Goal: Information Seeking & Learning: Learn about a topic

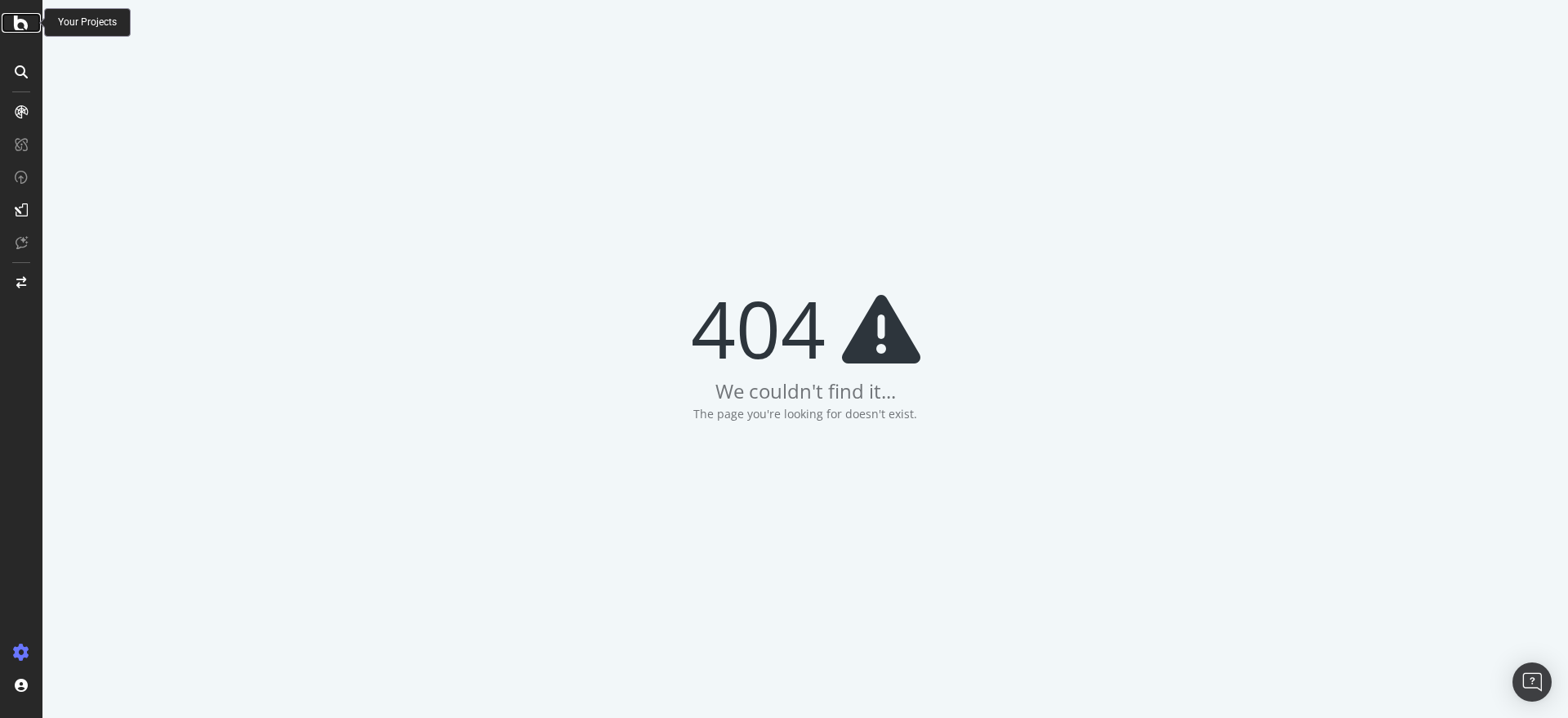
click at [19, 23] on icon at bounding box center [21, 23] width 14 height 20
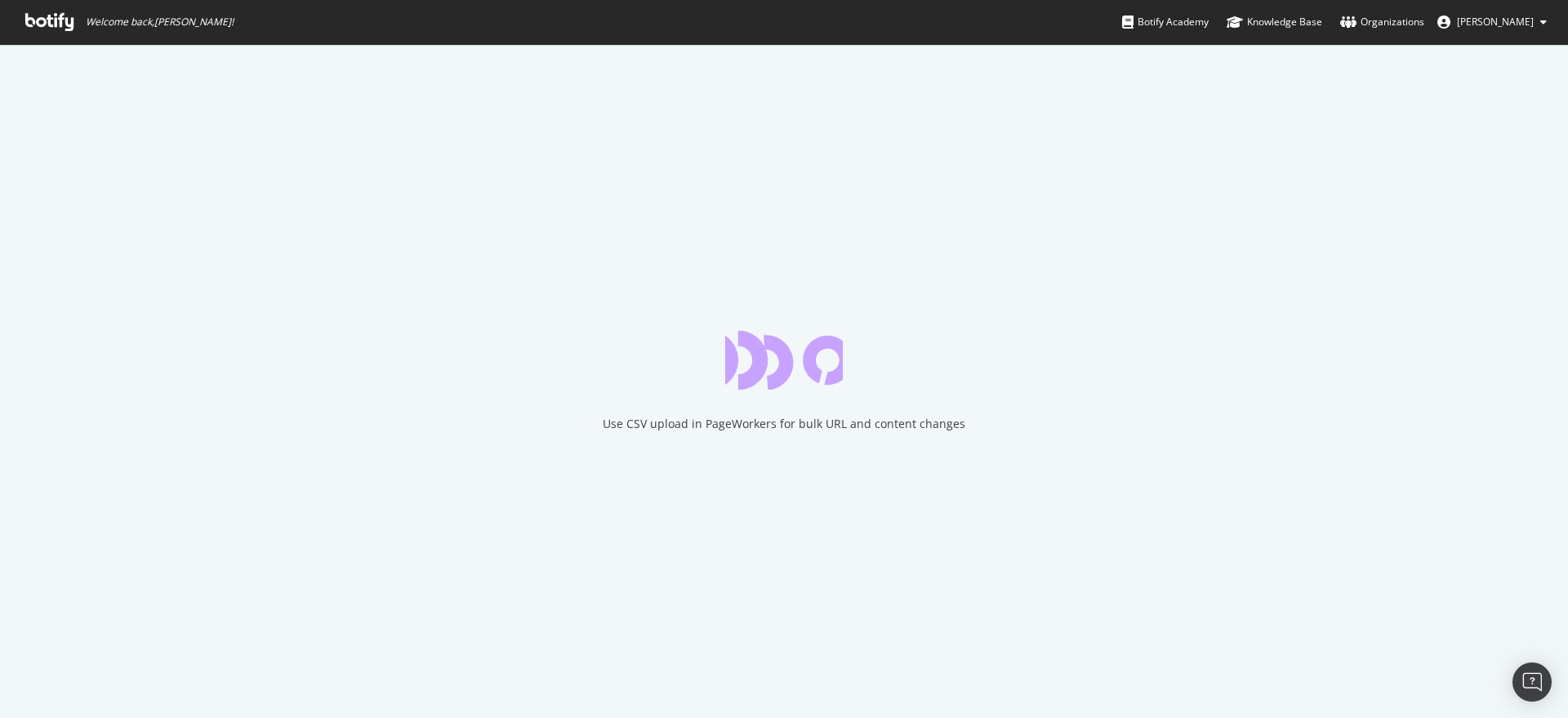
drag, startPoint x: 937, startPoint y: 428, endPoint x: 1529, endPoint y: 515, distance: 598.4
click at [937, 428] on div "Use CSV upload in PageWorkers for bulk URL and content changes" at bounding box center [784, 424] width 363 height 16
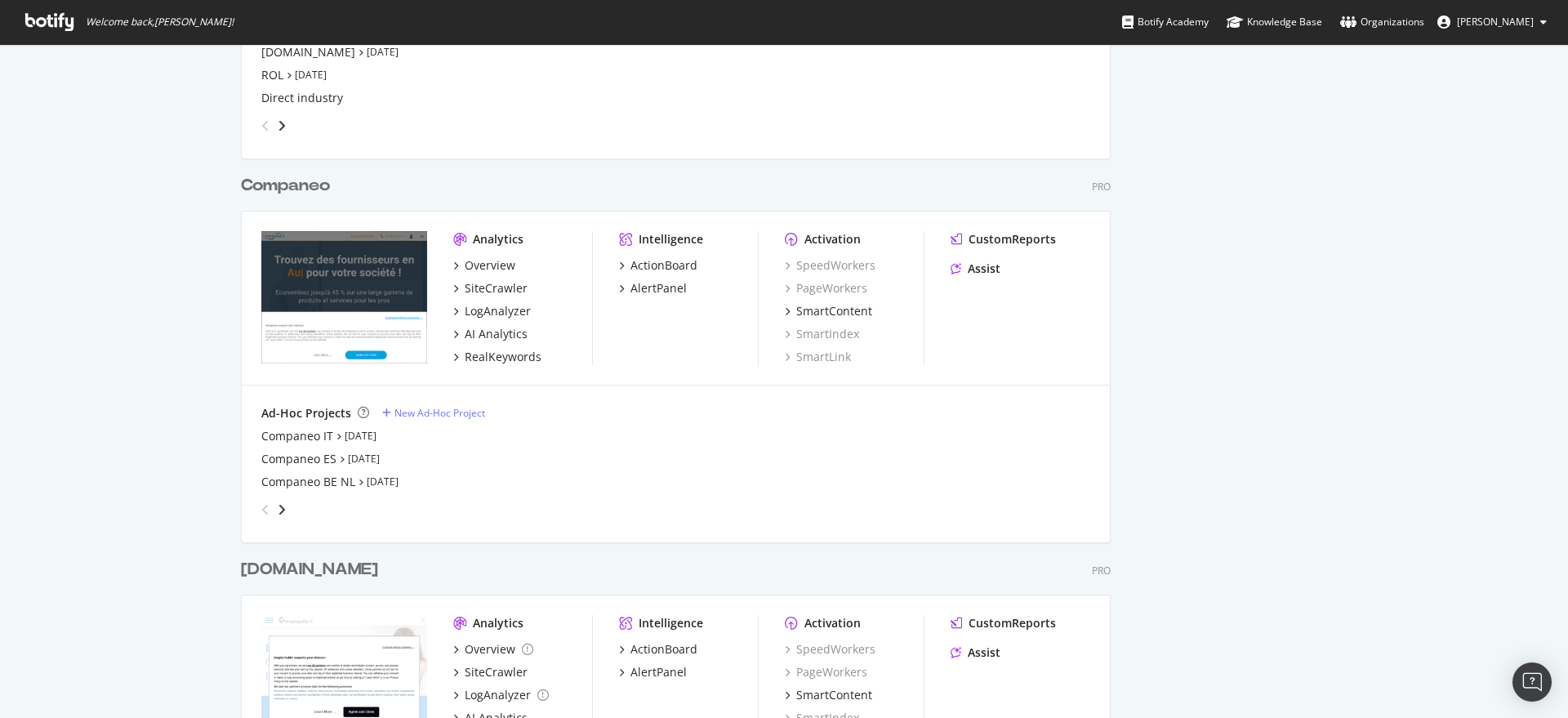
scroll to position [1327, 0]
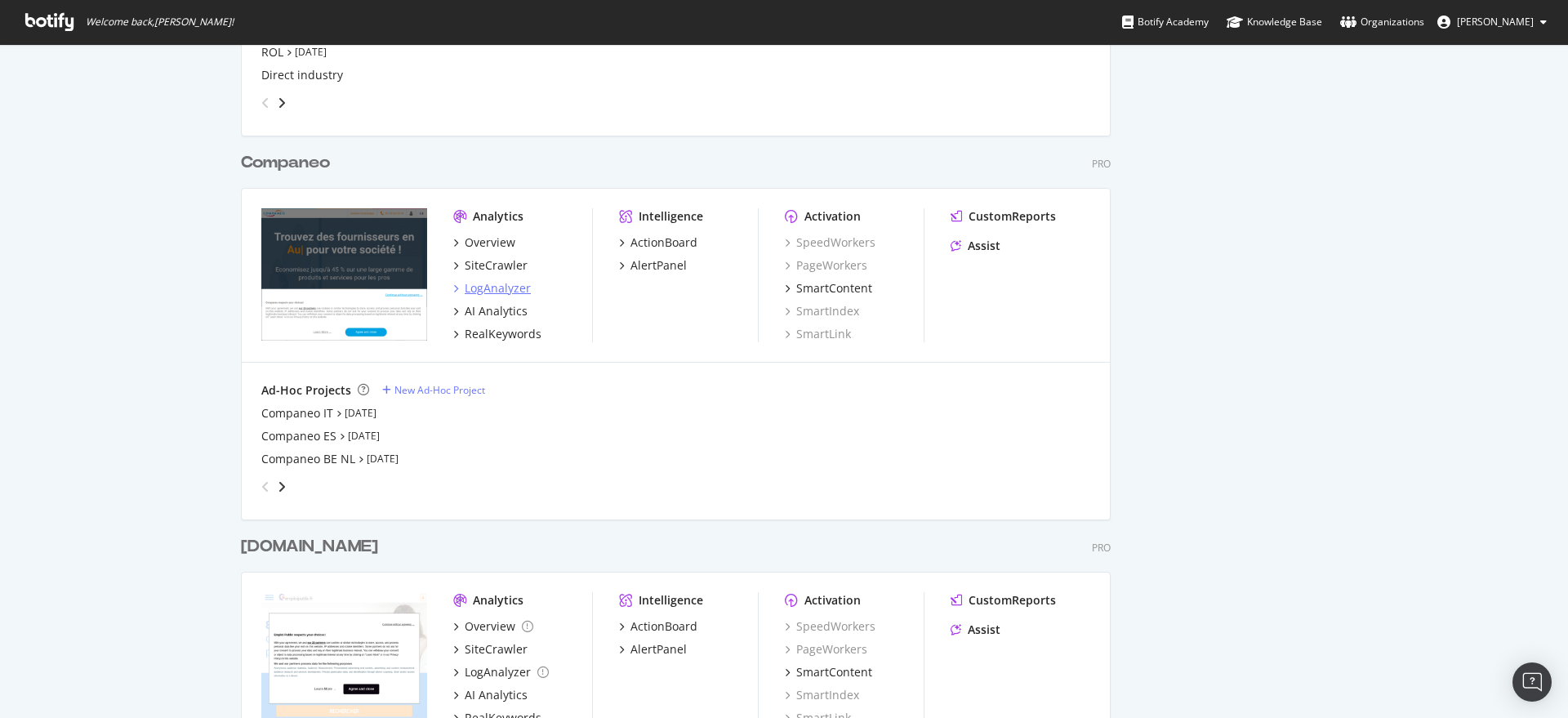
click at [489, 288] on div "LogAnalyzer" at bounding box center [498, 288] width 66 height 16
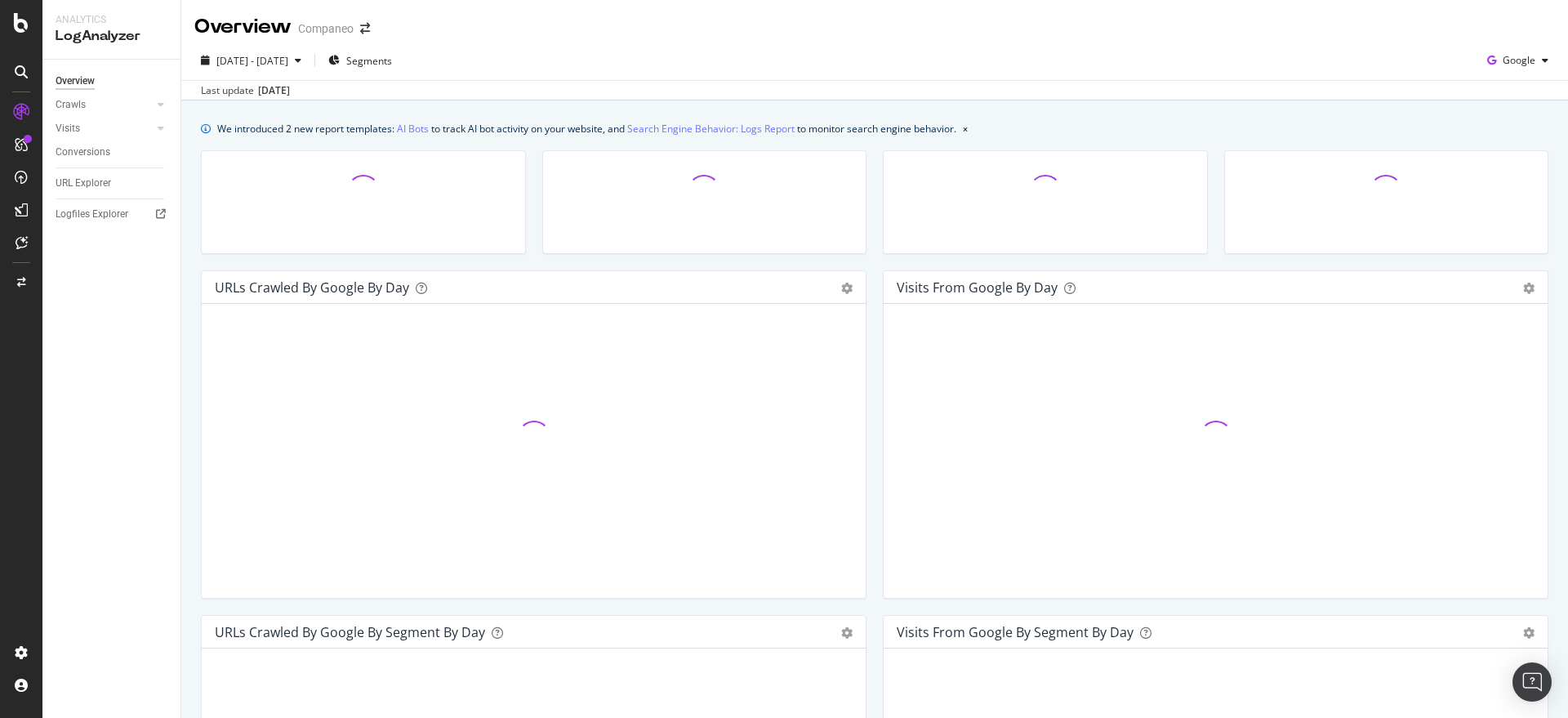
click at [875, 260] on div at bounding box center [1046, 210] width 341 height 120
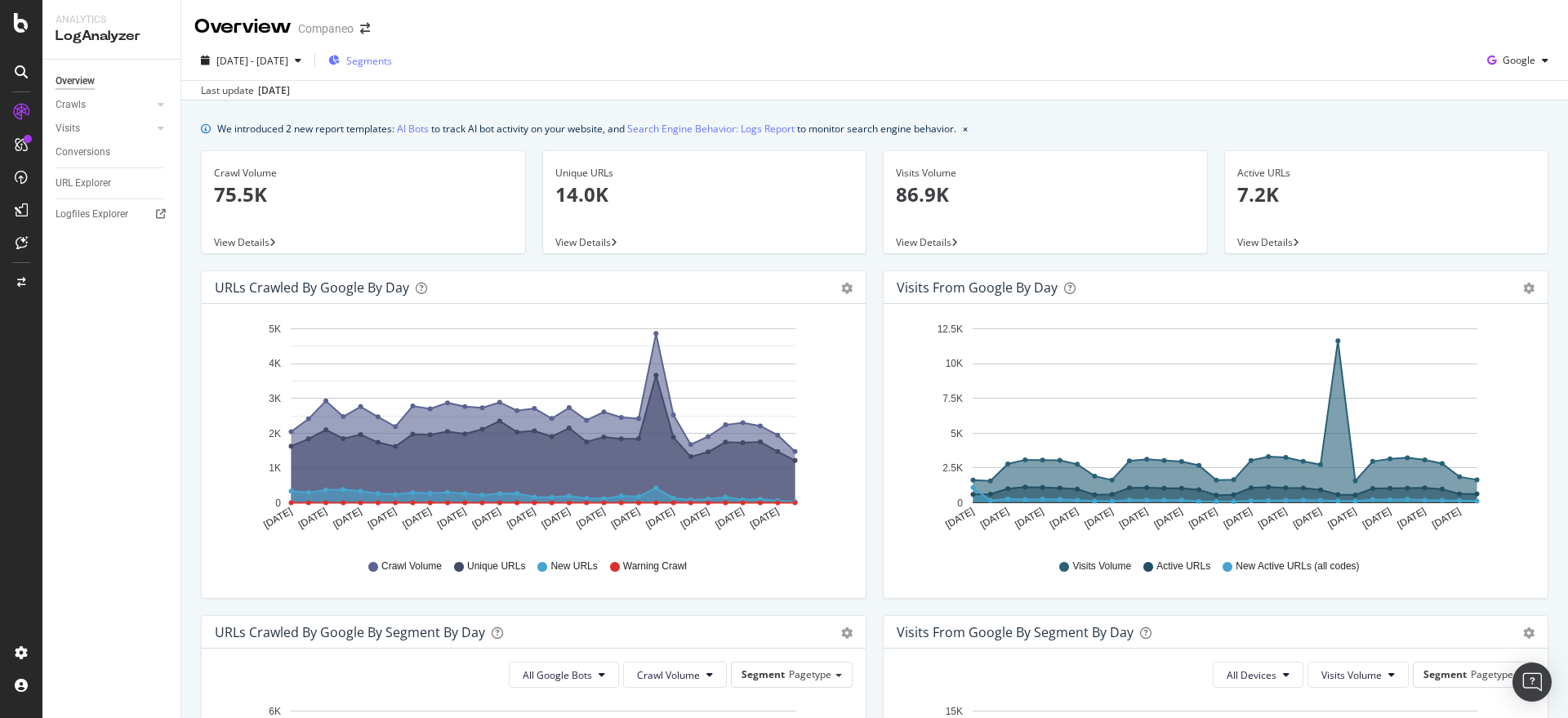
click at [388, 59] on span "Segments" at bounding box center [369, 60] width 46 height 13
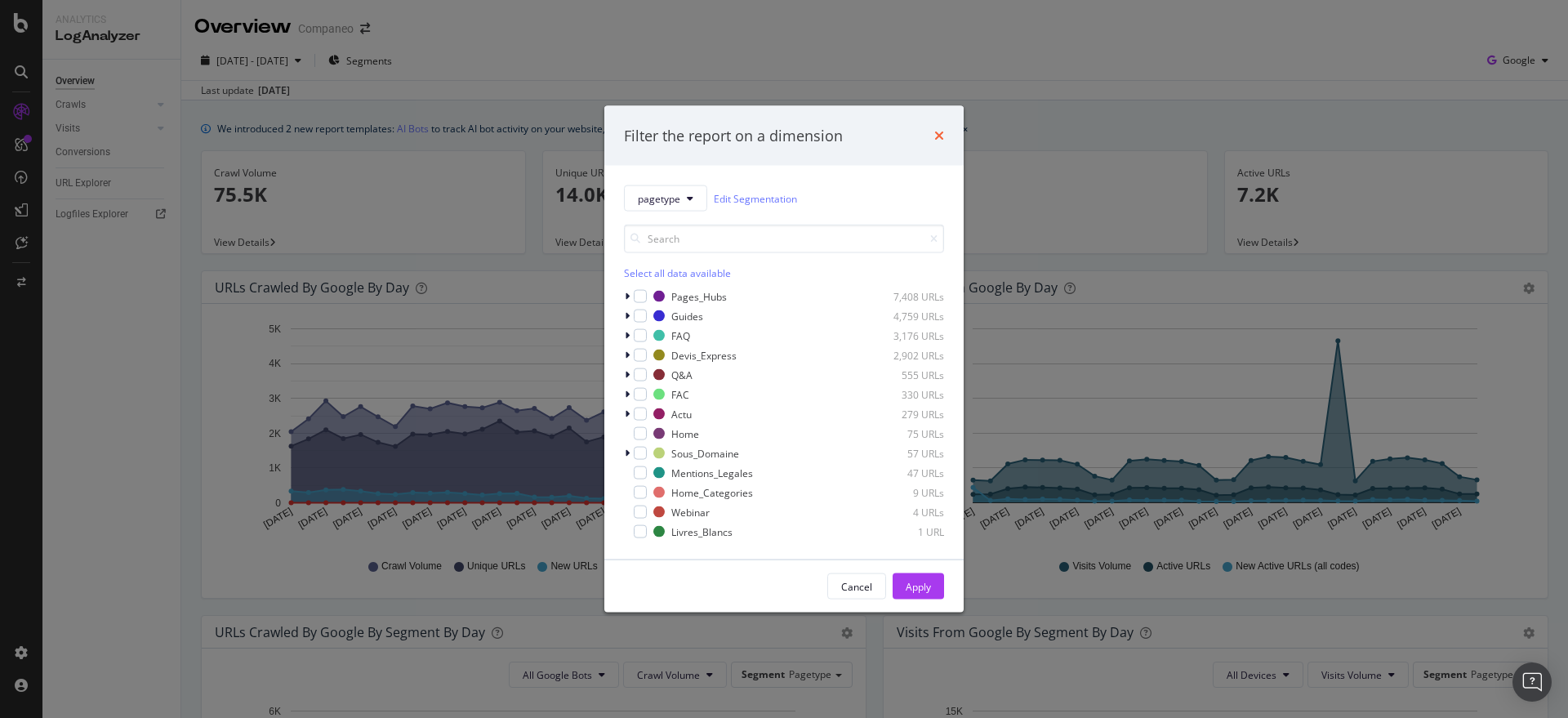
click at [939, 136] on icon "times" at bounding box center [939, 136] width 10 height 13
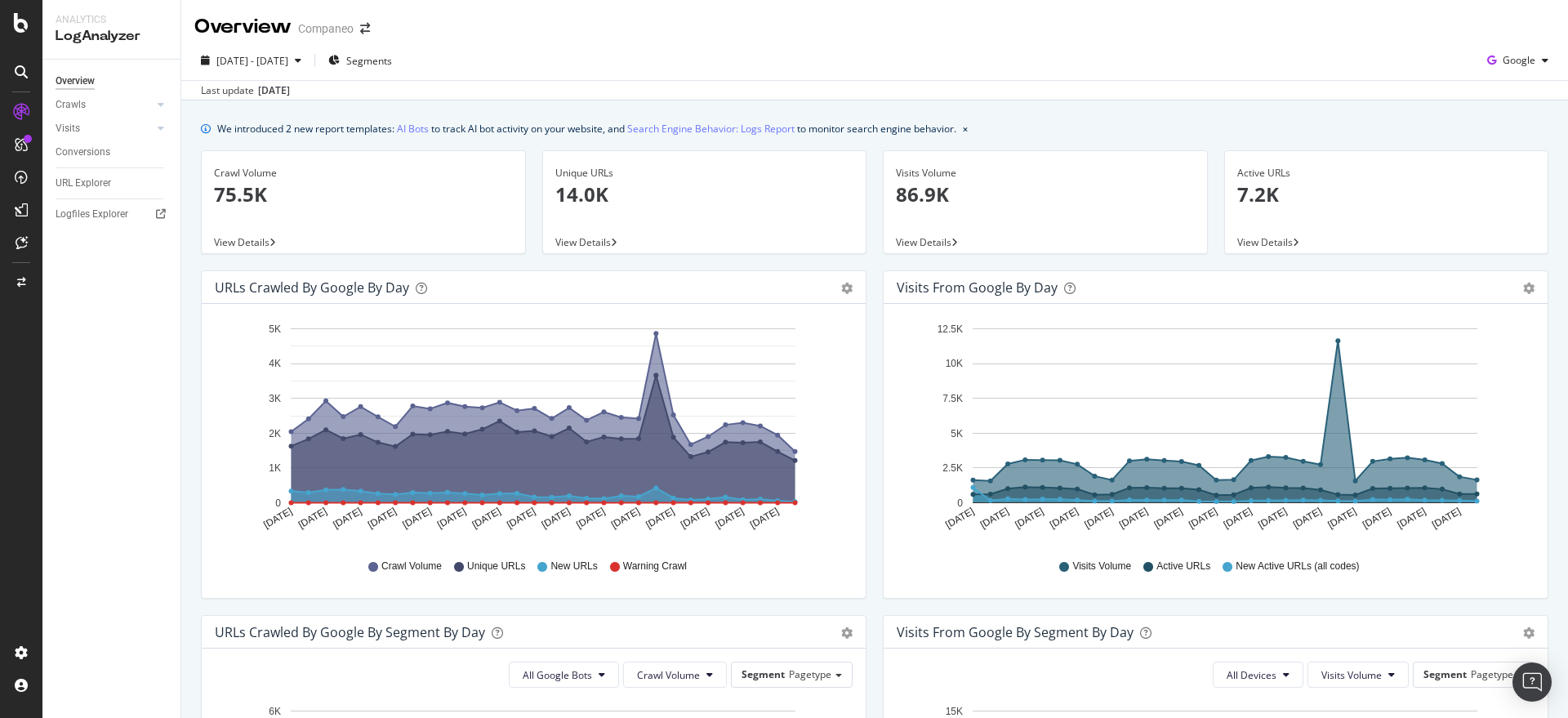
click at [884, 313] on div "Hold CTRL while clicking to filter the report. [DATE] [DATE] [DATE] [DATE] [DAT…" at bounding box center [1216, 451] width 664 height 294
click at [63, 181] on div "URL Explorer" at bounding box center [83, 183] width 56 height 17
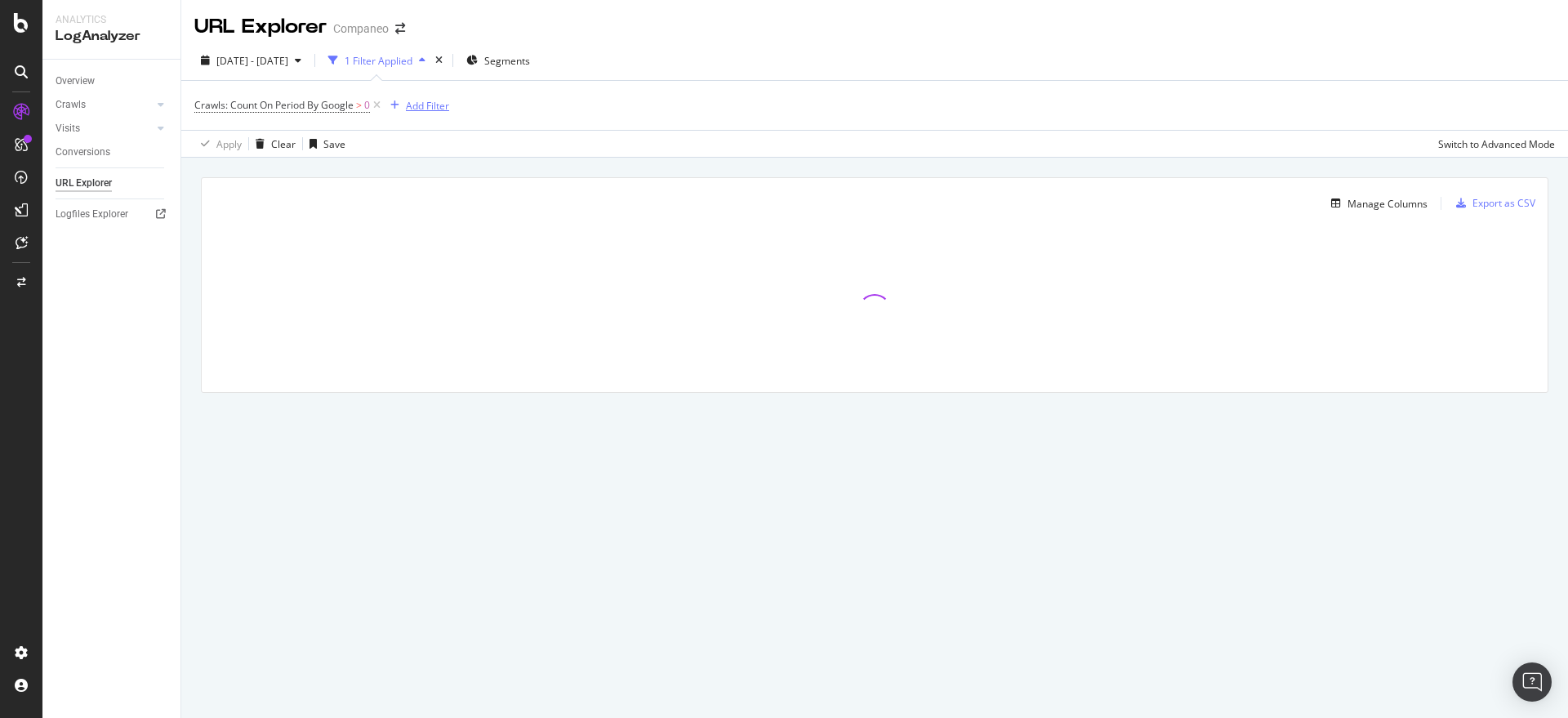
click at [419, 112] on div "Add Filter" at bounding box center [427, 105] width 43 height 13
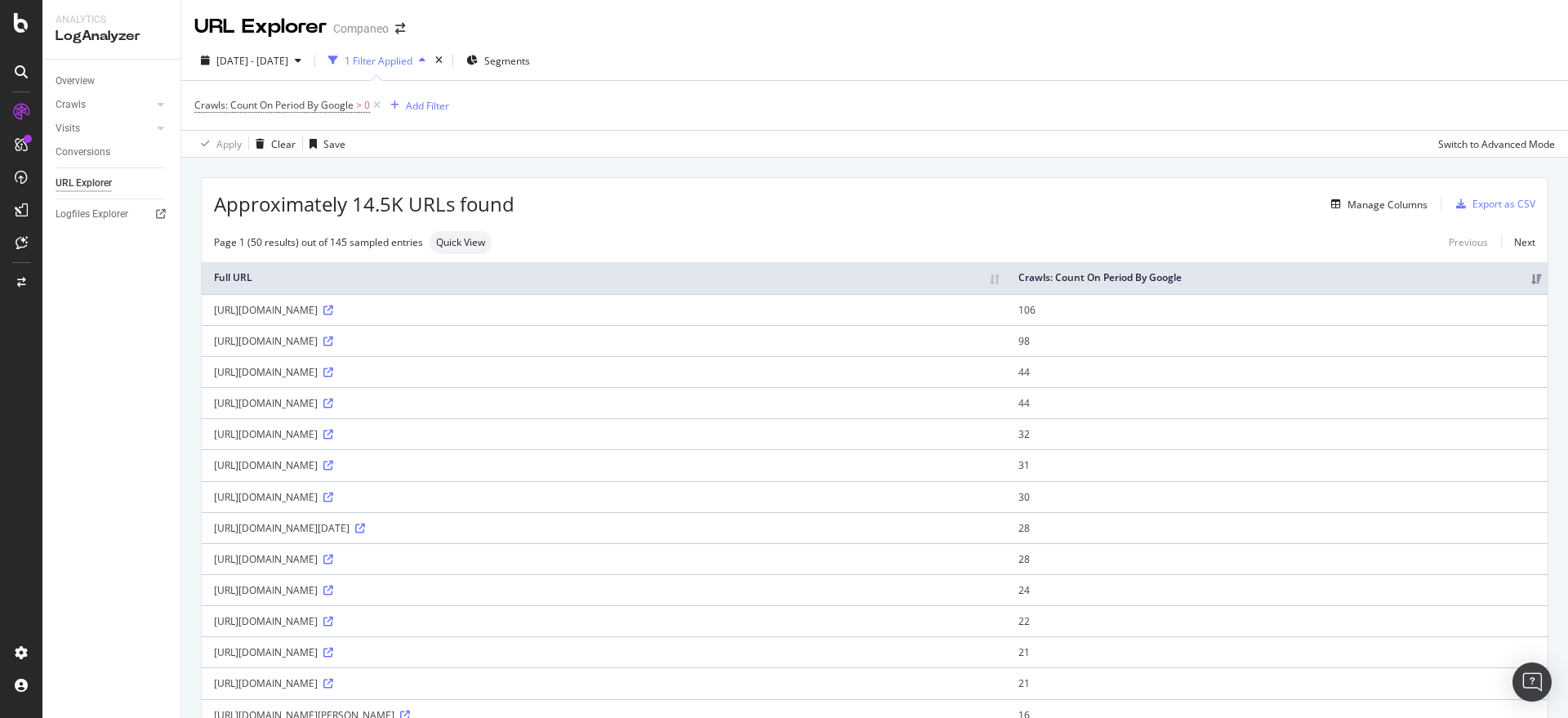
click at [949, 96] on div "Crawls: Count On Period By Google > 0 Add Filter" at bounding box center [875, 105] width 1361 height 49
click at [433, 105] on div "Add Filter" at bounding box center [427, 105] width 43 height 13
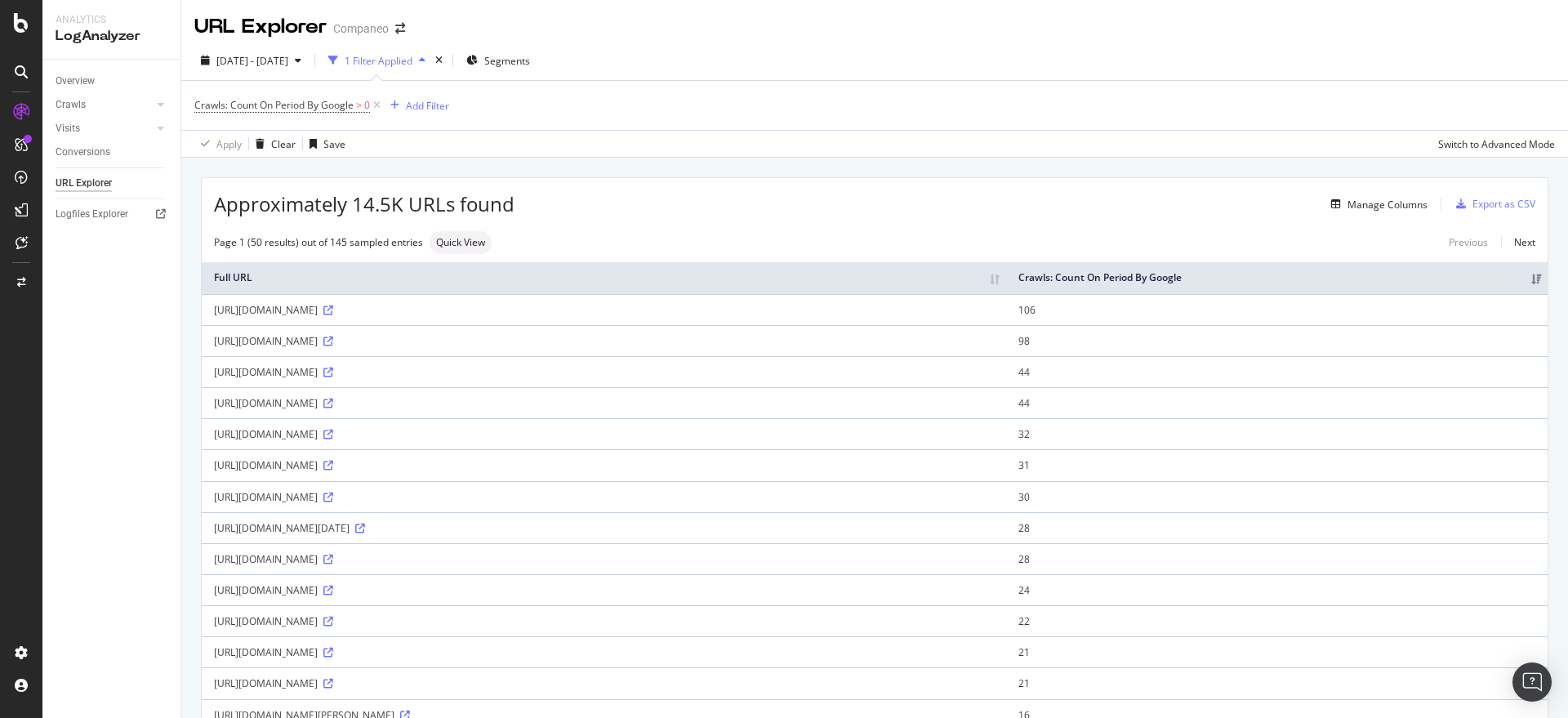
click at [81, 83] on div "Overview" at bounding box center [75, 81] width 39 height 17
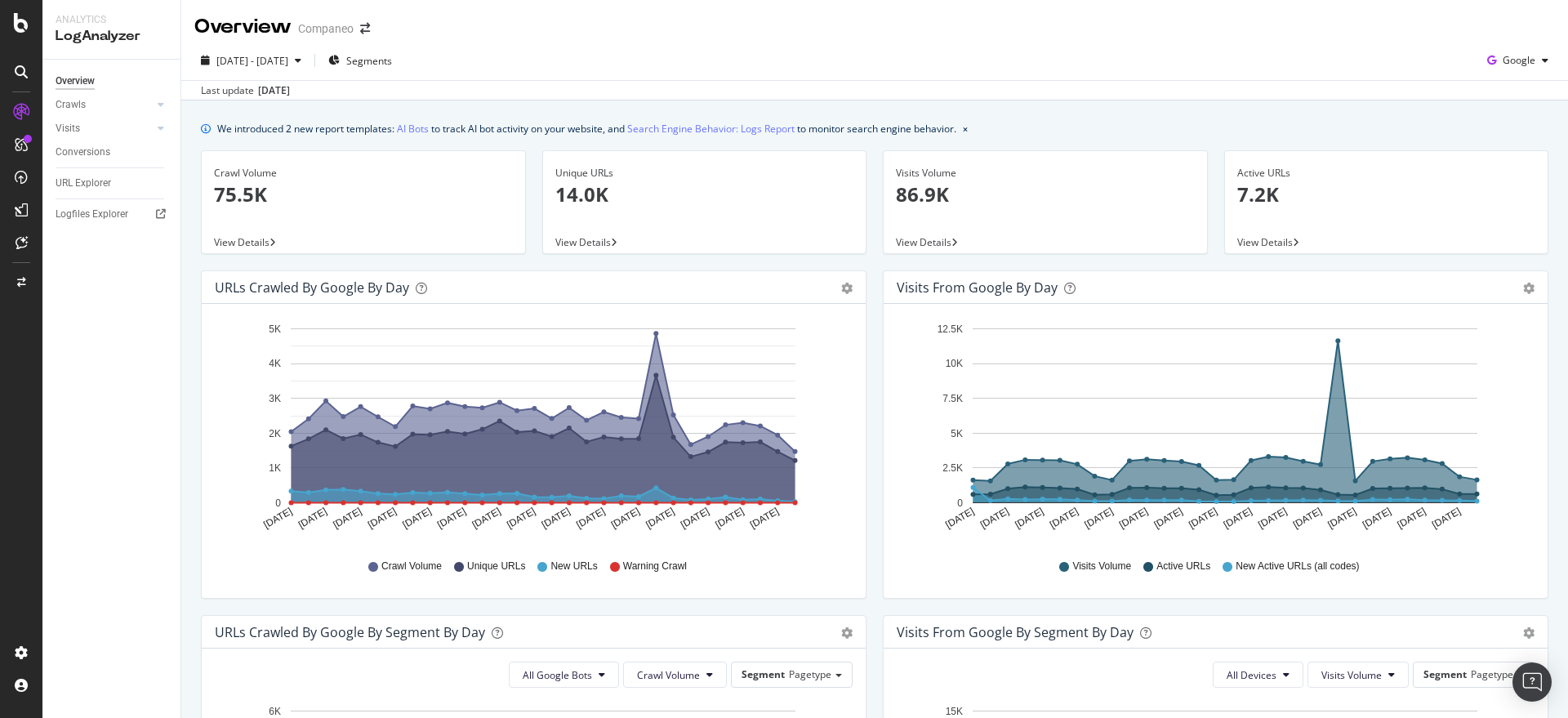
click at [513, 96] on div "Last update [DATE]" at bounding box center [874, 90] width 1387 height 20
click at [950, 83] on div "Last update [DATE]" at bounding box center [874, 90] width 1387 height 20
click at [950, 71] on div "[DATE] - [DATE] Segments Google" at bounding box center [874, 64] width 1387 height 32
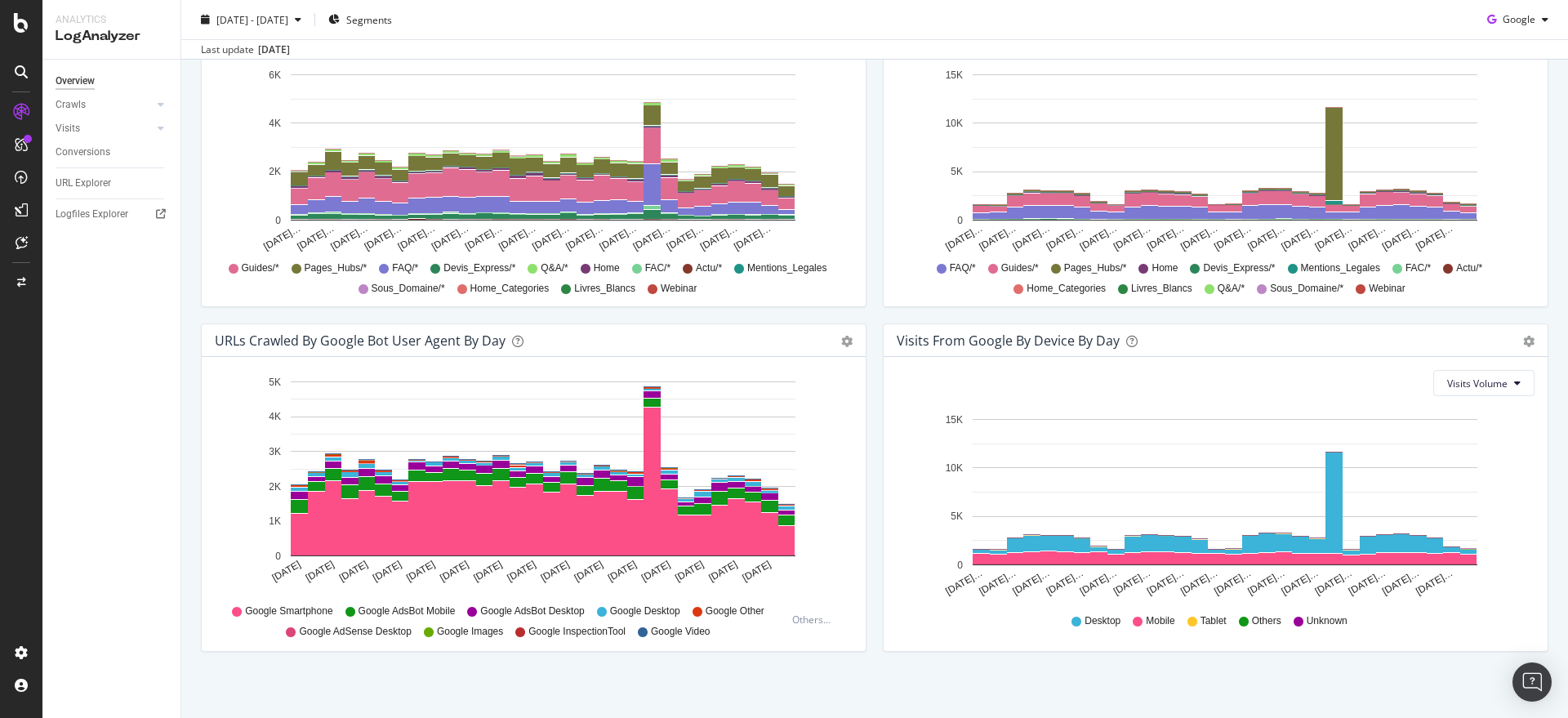
scroll to position [644, 0]
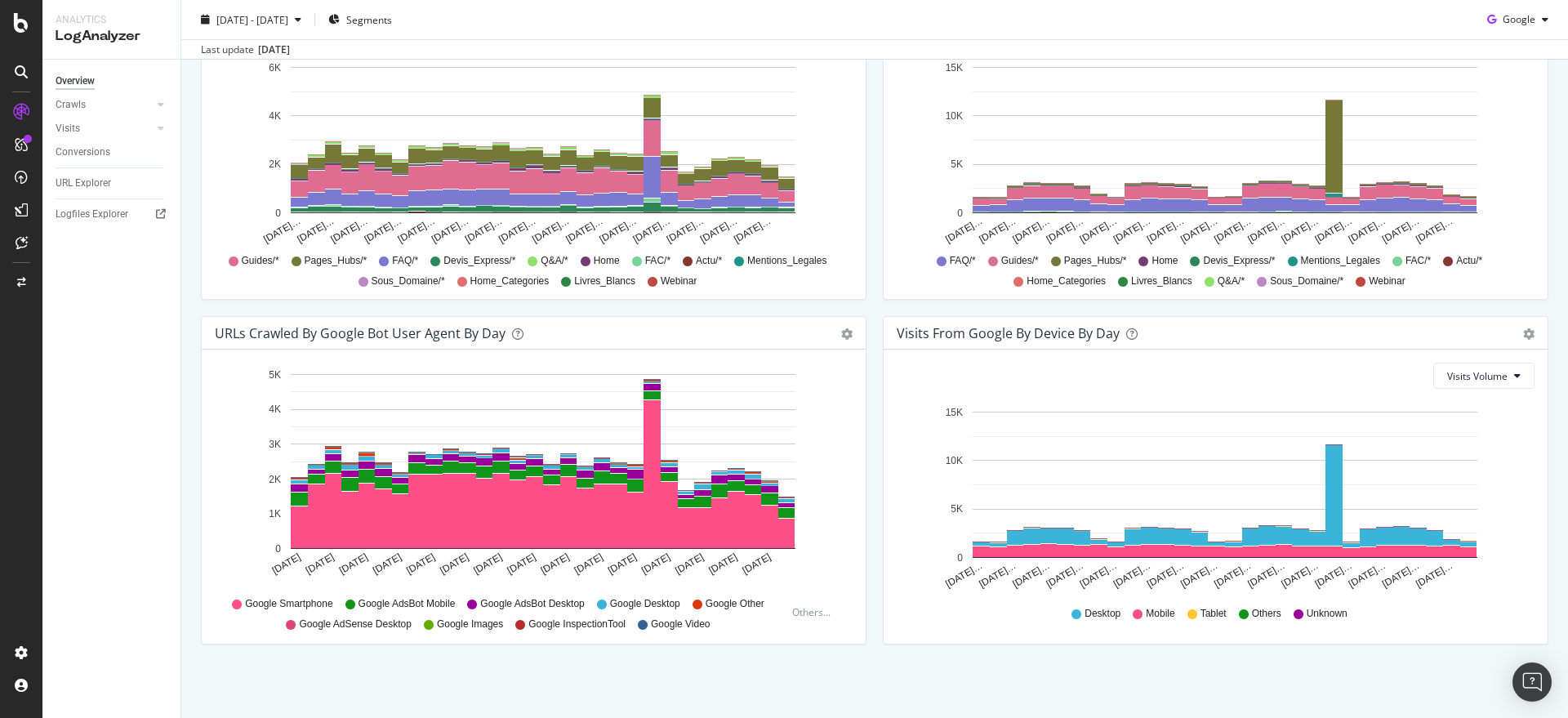
click at [875, 461] on div "Visits From Google By Device By Day Timeline (by Value) Timeline (by Percentage…" at bounding box center [1216, 488] width 682 height 345
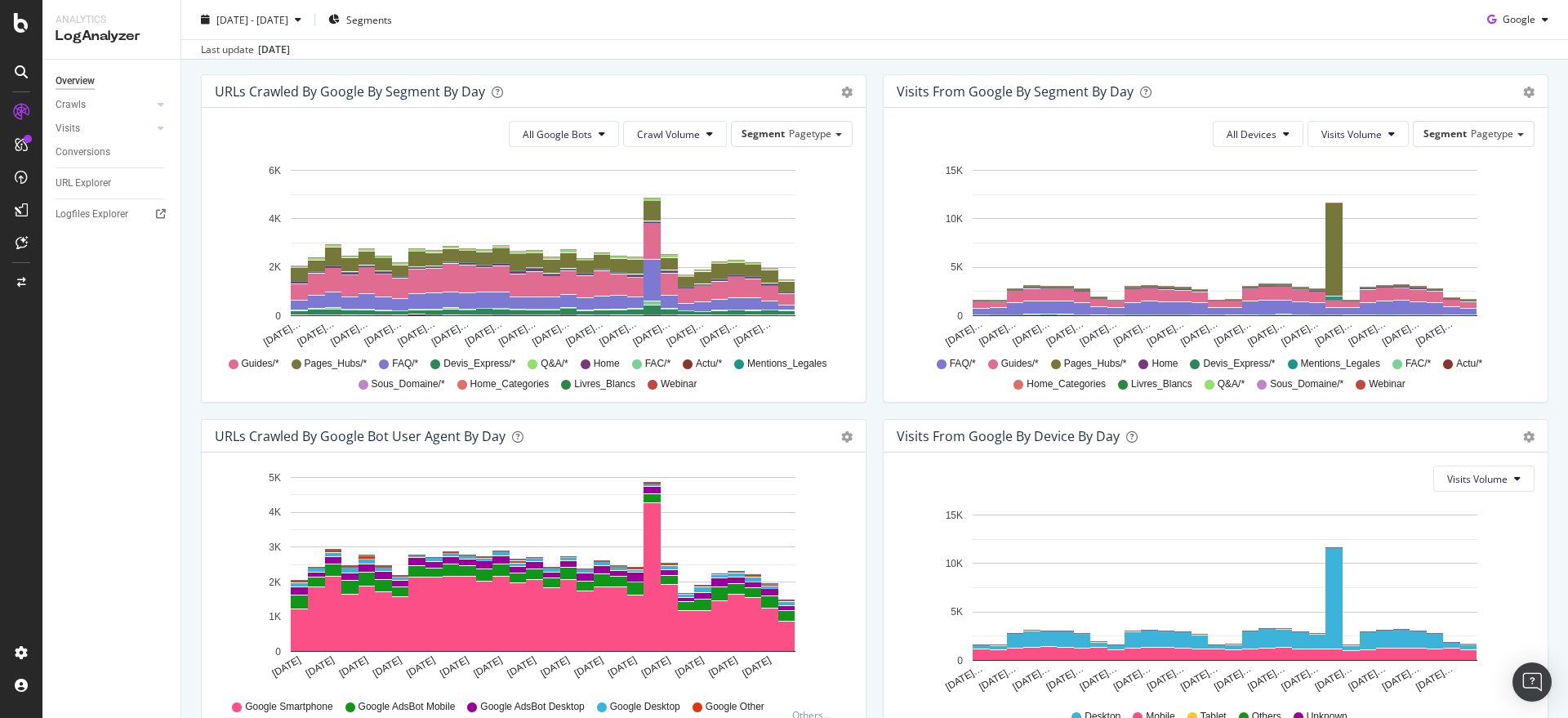
scroll to position [408, 0]
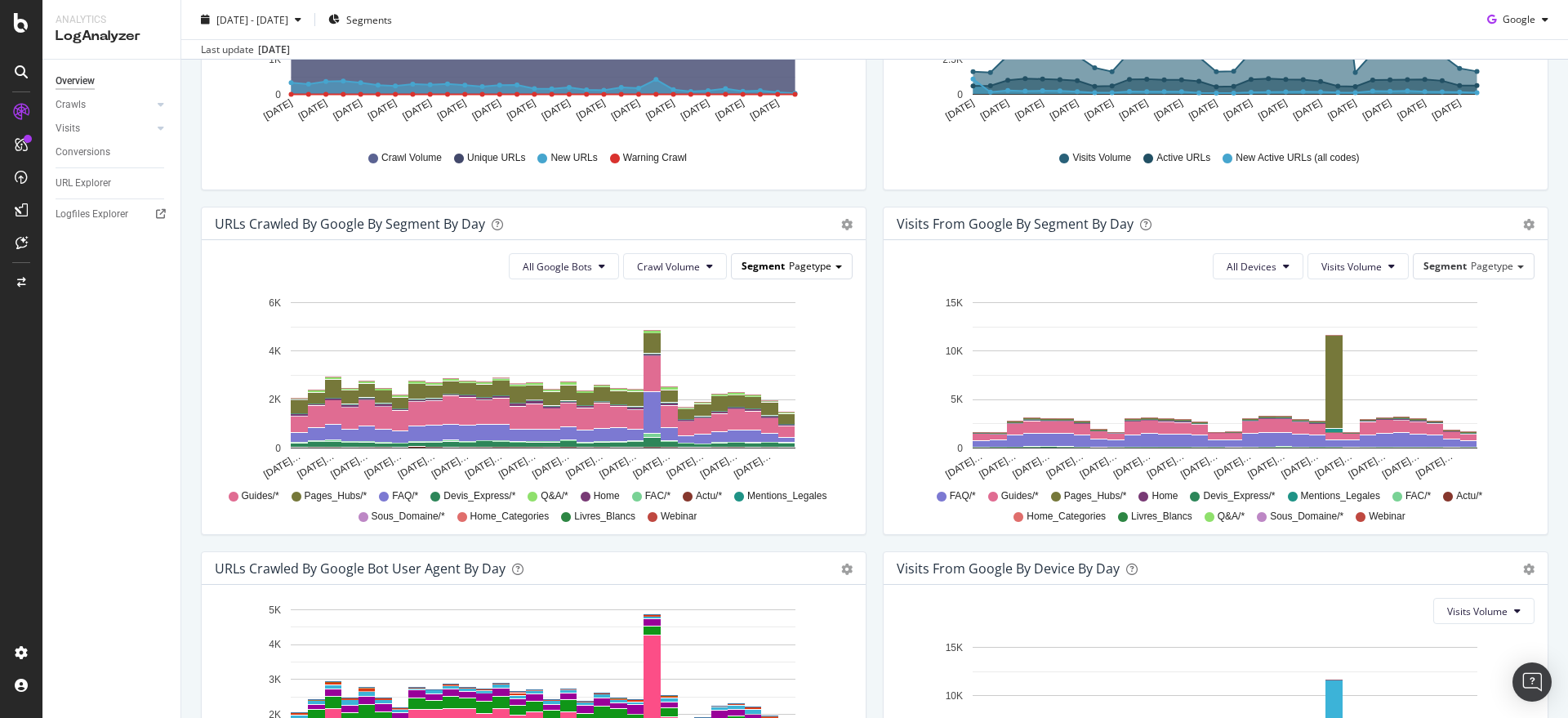
click at [834, 264] on div "Segment Pagetype" at bounding box center [792, 266] width 120 height 23
click at [875, 250] on div "Visits from Google By Segment By Day Timeline (by Value) Table All Devices Visi…" at bounding box center [1216, 379] width 682 height 345
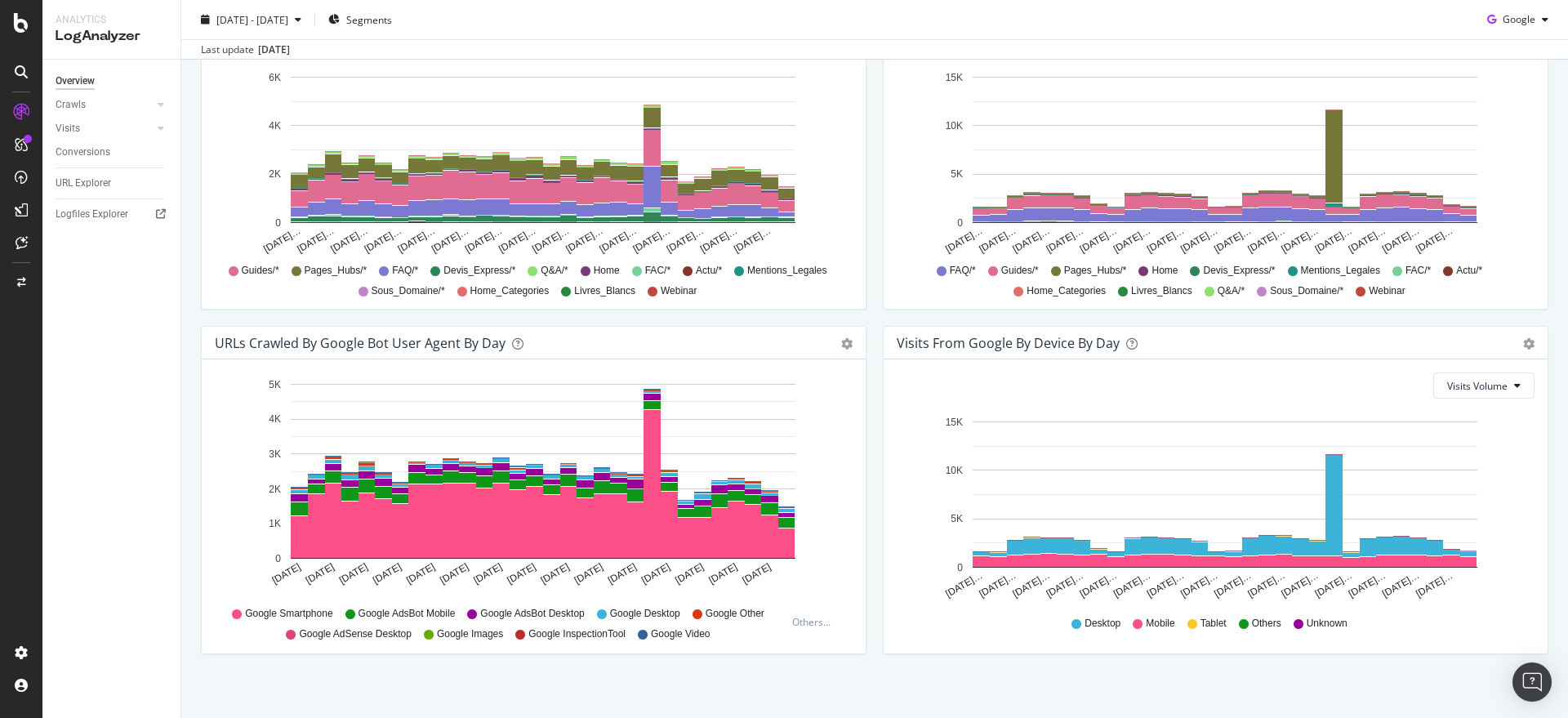
scroll to position [644, 0]
